Goal: Information Seeking & Learning: Learn about a topic

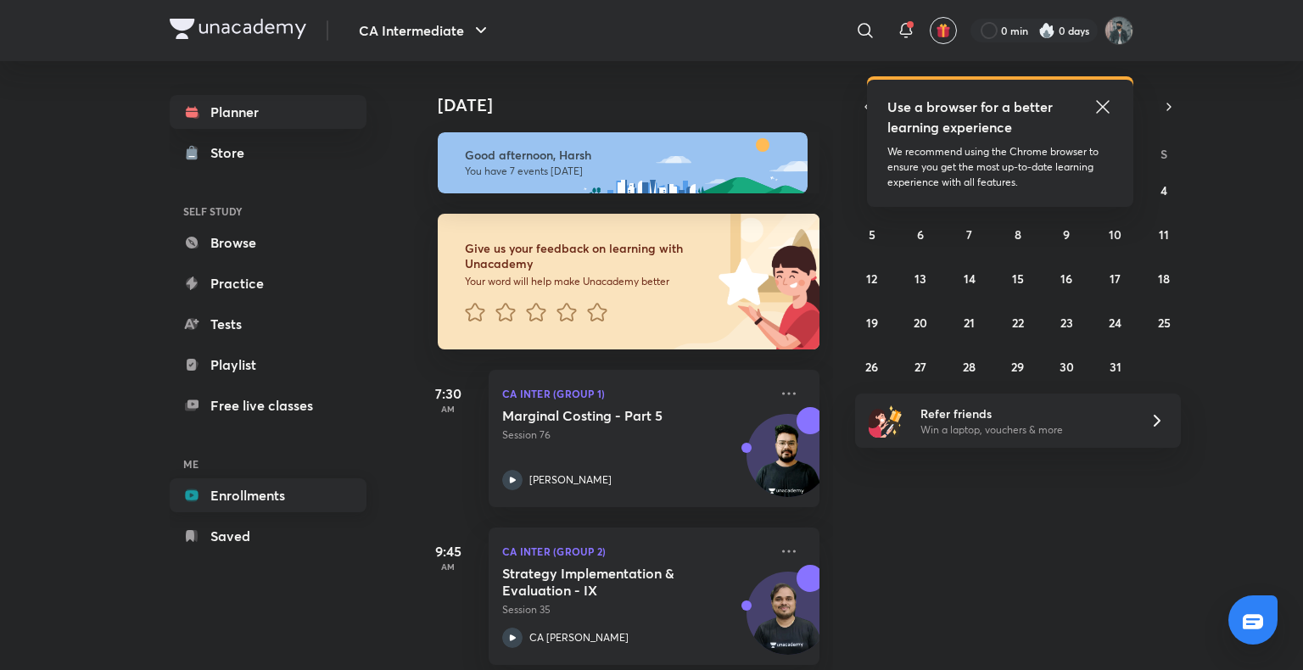
click at [265, 486] on link "Enrollments" at bounding box center [268, 495] width 197 height 34
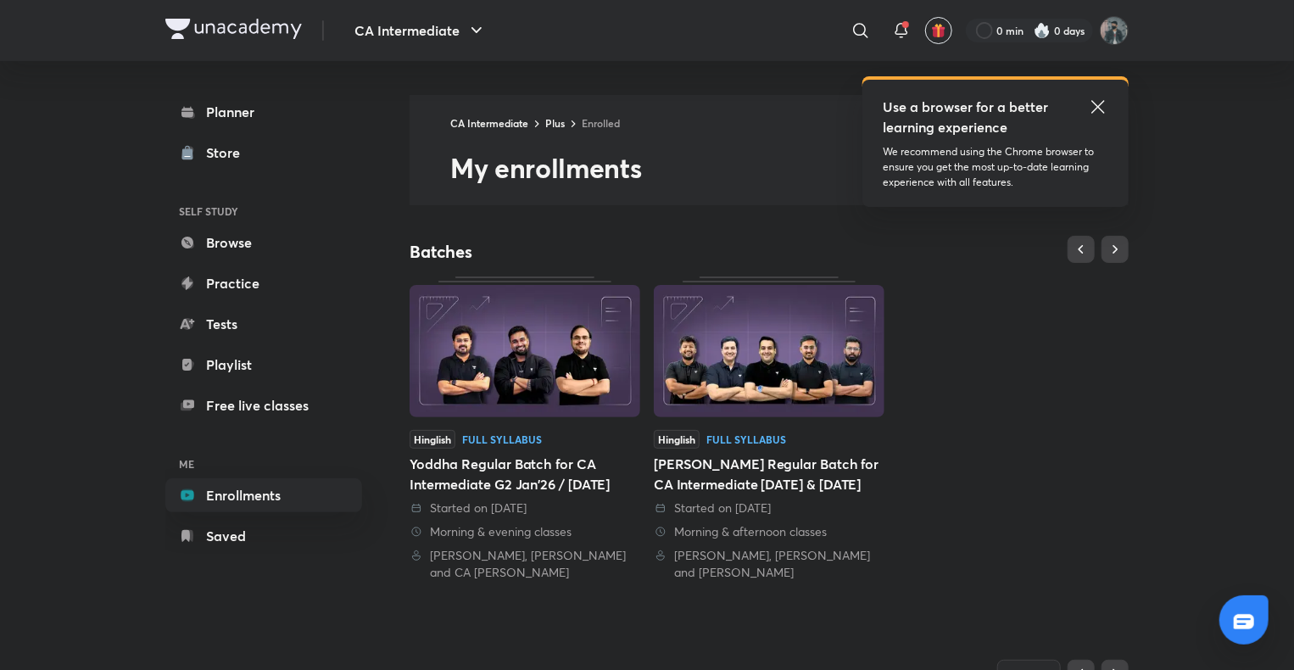
drag, startPoint x: 1096, startPoint y: 108, endPoint x: 1058, endPoint y: 124, distance: 41.4
click at [1093, 108] on icon at bounding box center [1098, 107] width 20 height 20
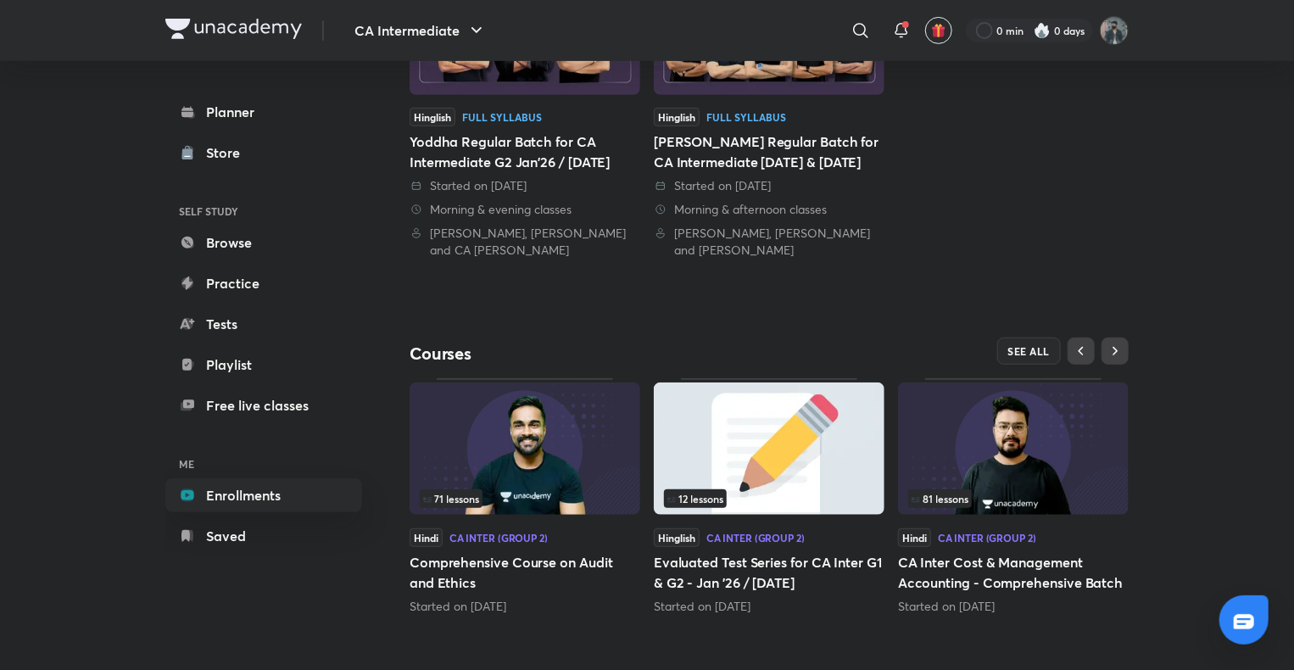
scroll to position [323, 0]
click at [1016, 342] on button "SEE ALL" at bounding box center [1029, 350] width 64 height 27
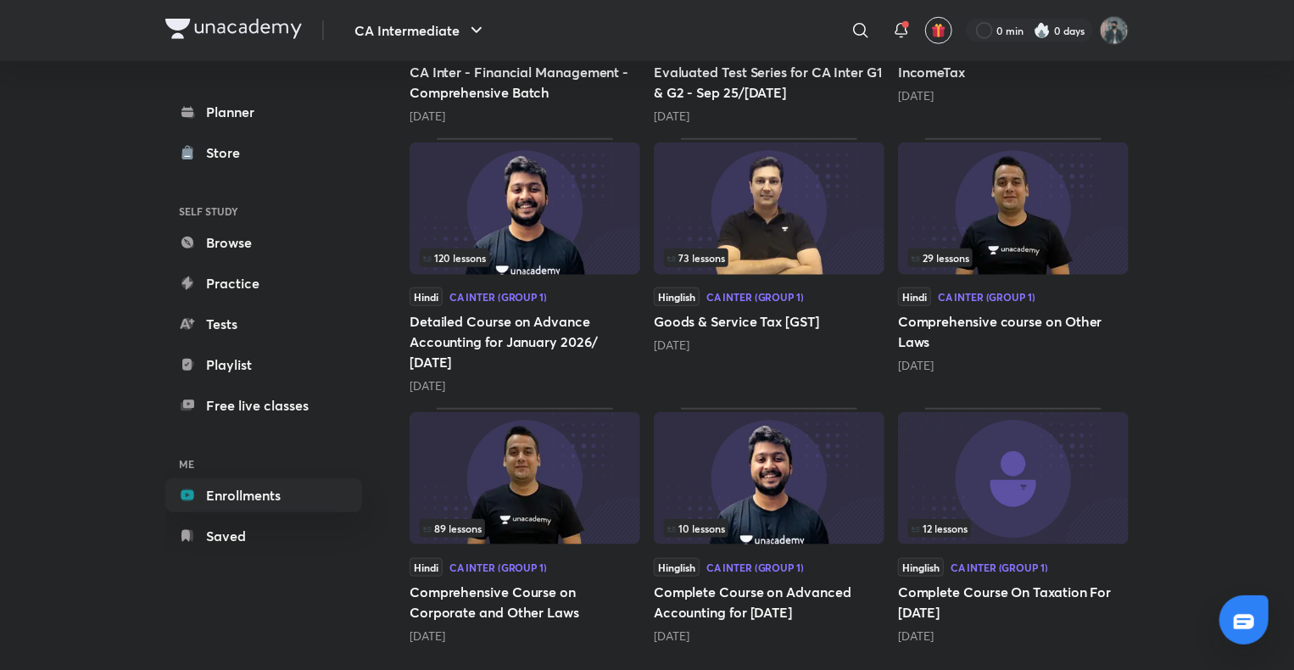
scroll to position [689, 0]
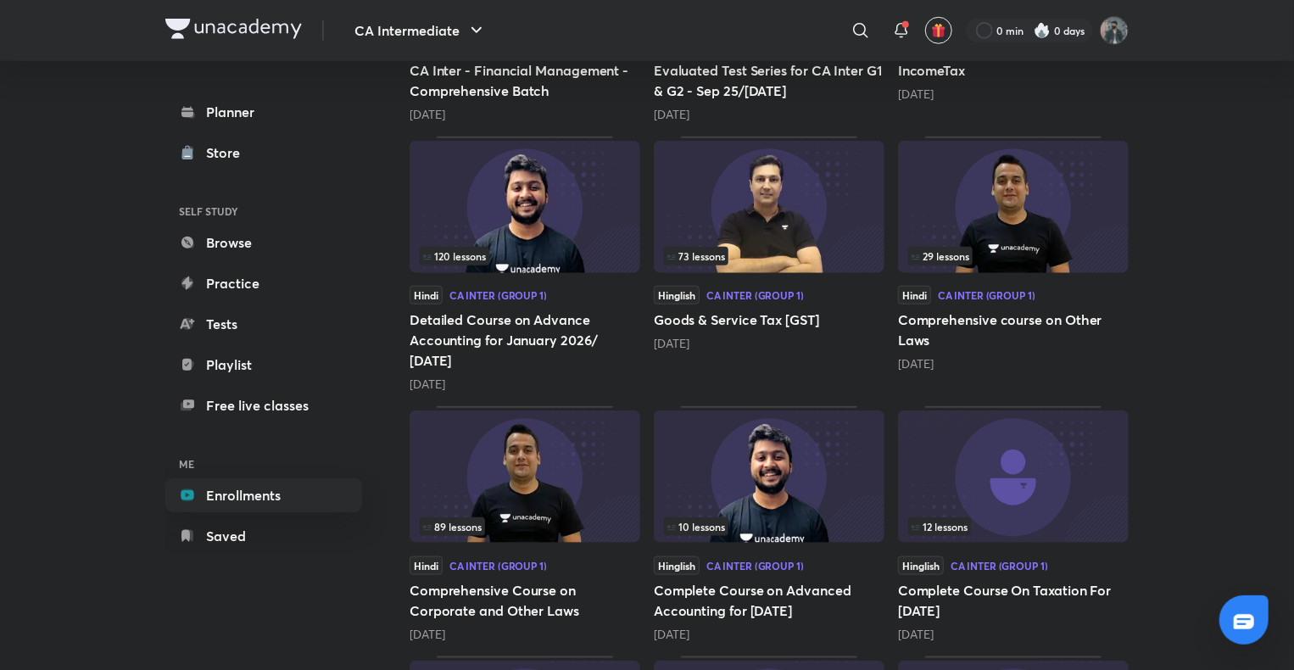
click at [589, 472] on img at bounding box center [525, 476] width 231 height 132
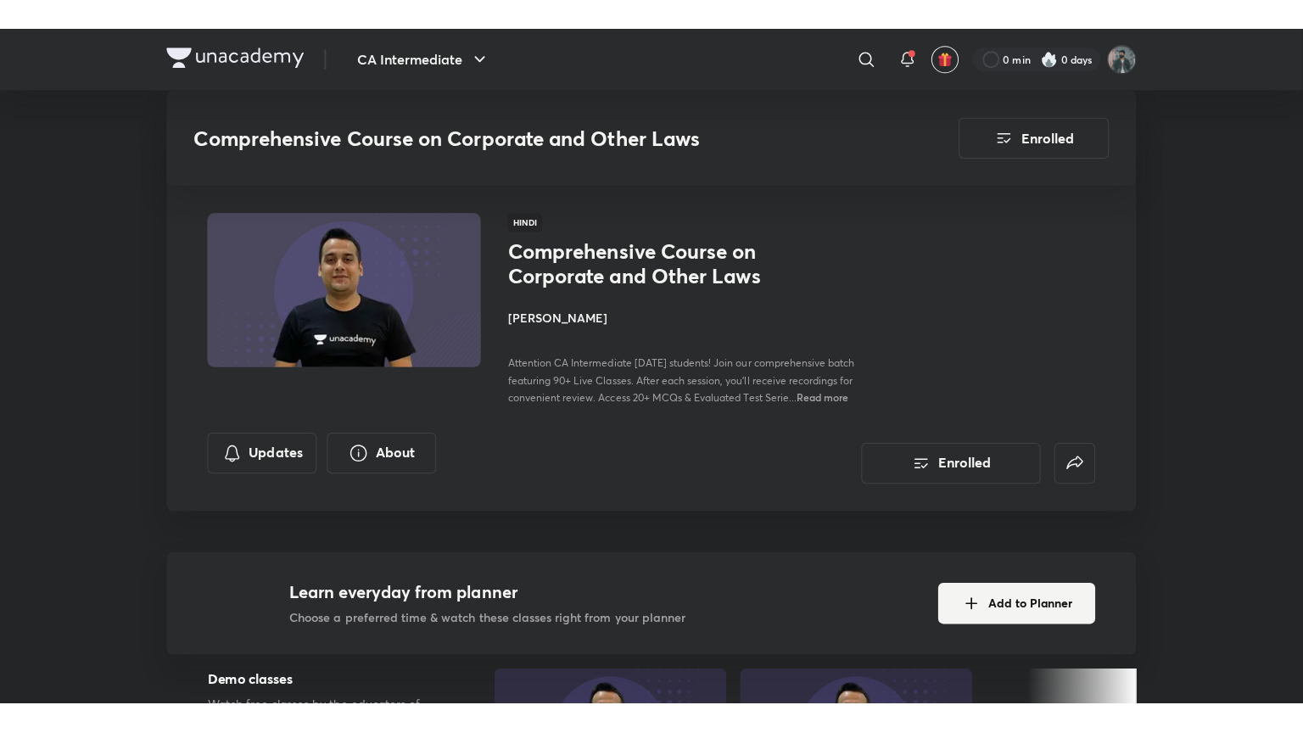
scroll to position [594, 0]
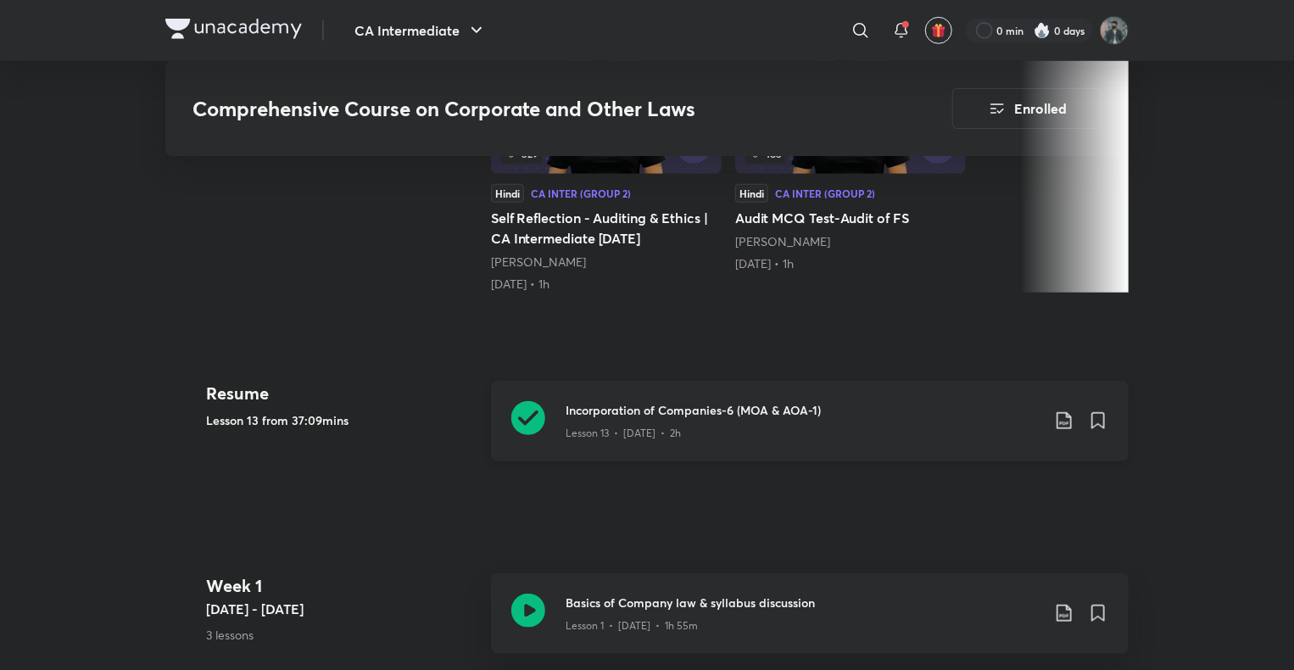
click at [542, 415] on icon at bounding box center [528, 418] width 34 height 34
